Goal: Task Accomplishment & Management: Use online tool/utility

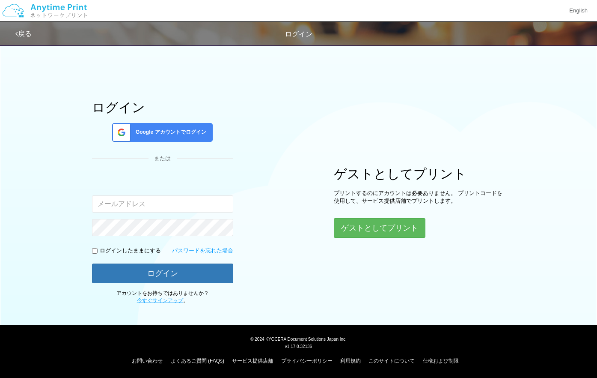
type input "[EMAIL_ADDRESS][DOMAIN_NAME]"
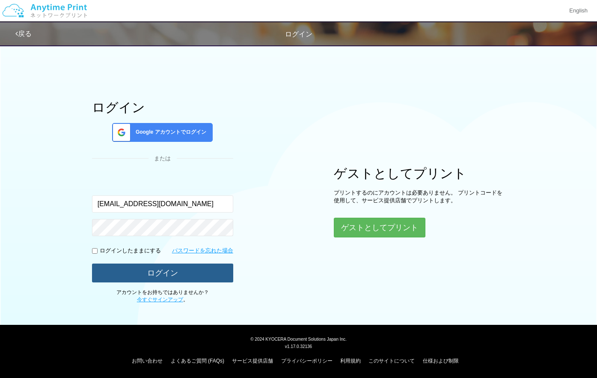
click at [195, 272] on button "ログイン" at bounding box center [162, 272] width 141 height 19
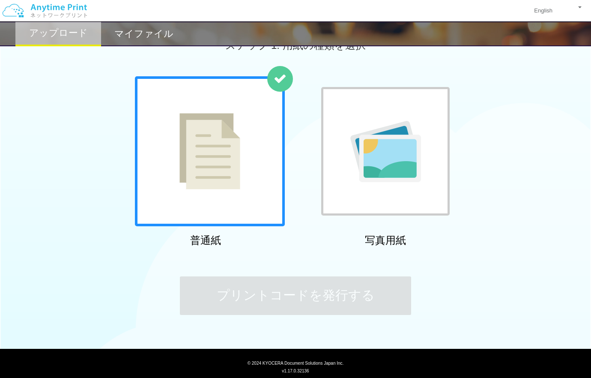
scroll to position [50, 0]
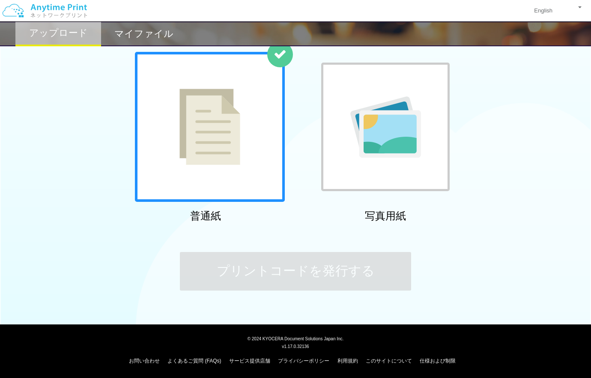
click at [180, 140] on img at bounding box center [209, 127] width 61 height 76
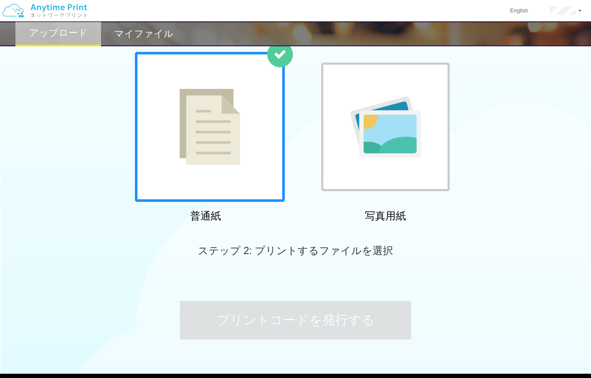
scroll to position [274, 0]
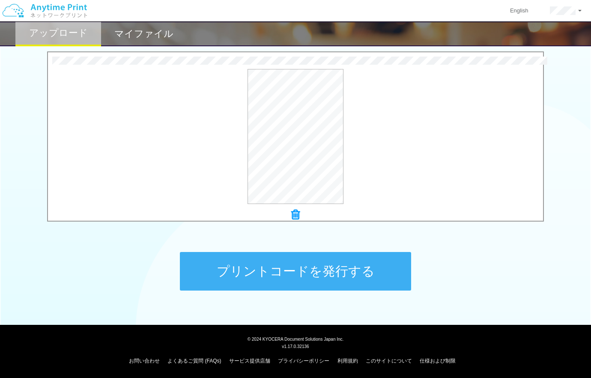
click at [361, 259] on button "プリントコードを発行する" at bounding box center [295, 271] width 231 height 39
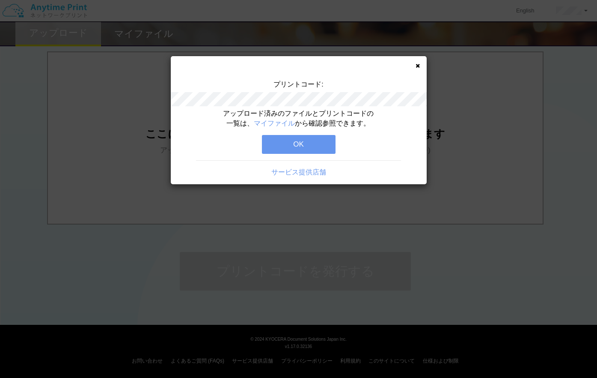
click at [302, 138] on button "OK" at bounding box center [299, 144] width 74 height 19
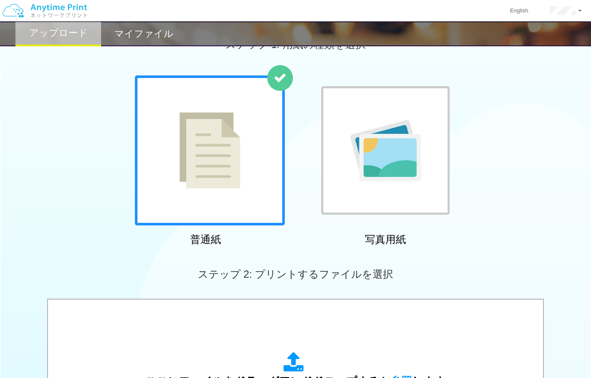
scroll to position [0, 0]
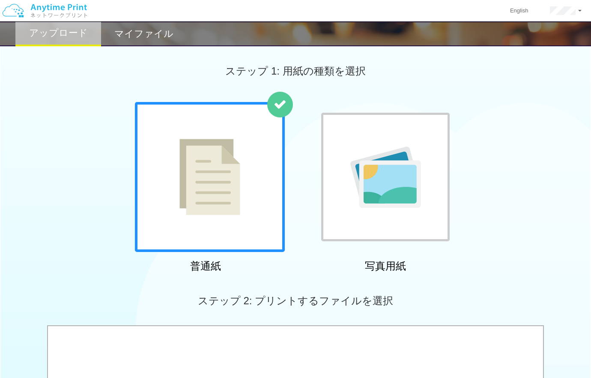
click at [170, 38] on h2 "マイファイル" at bounding box center [143, 34] width 59 height 10
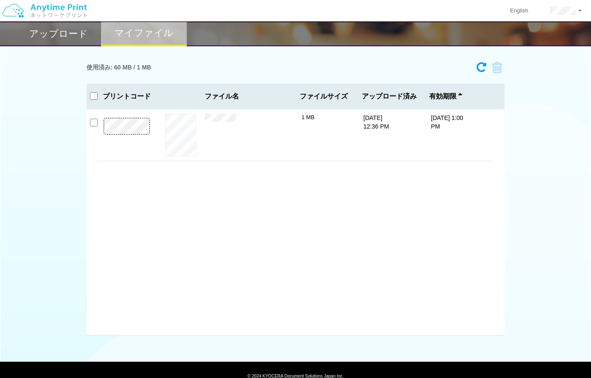
click at [66, 35] on h2 "アップロード" at bounding box center [58, 34] width 59 height 10
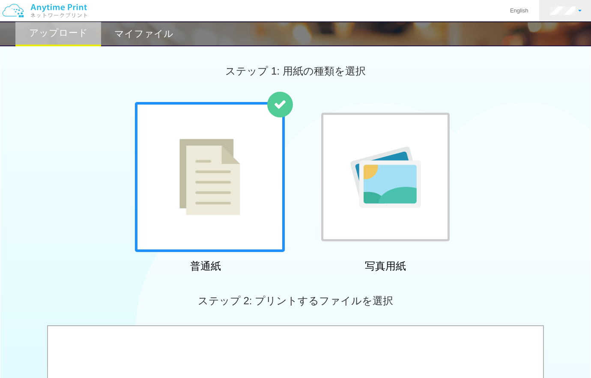
click at [569, 6] on link at bounding box center [565, 10] width 53 height 21
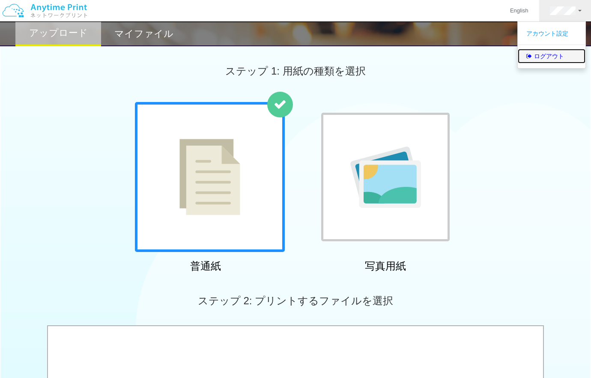
click at [558, 59] on link "ログアウト" at bounding box center [552, 56] width 68 height 15
